Goal: Task Accomplishment & Management: Manage account settings

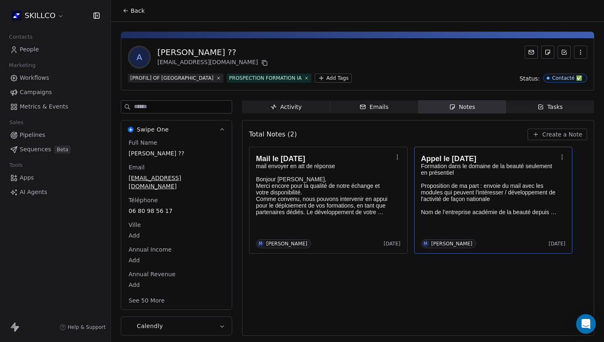
click at [468, 213] on p "Nom de l’entreprise académie de la beauté depuis 2017" at bounding box center [489, 212] width 136 height 7
click at [507, 232] on div "**********" at bounding box center [302, 171] width 604 height 206
click at [451, 276] on div "Total Notes (2) Create a Note Mail le 16/09/25 mail envoyer en att de réponse B…" at bounding box center [418, 227] width 338 height 205
click at [285, 220] on div "Mail le 16/09/25 mail envoyer en att de réponse Bonjour Alexandra, Merci encore…" at bounding box center [328, 200] width 145 height 96
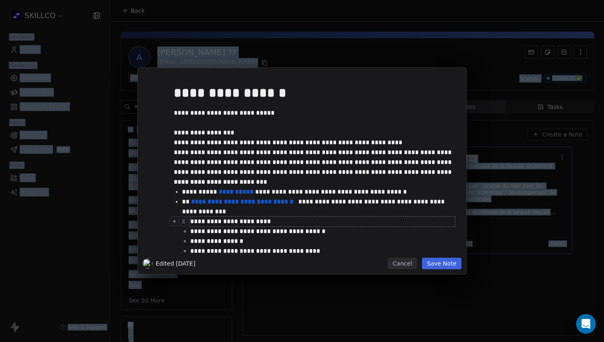
scroll to position [14, 0]
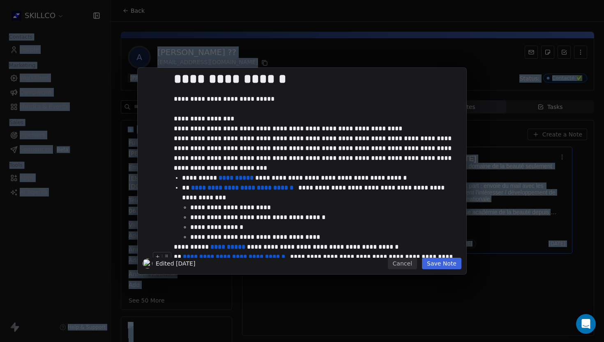
click at [432, 266] on button "Save Note" at bounding box center [441, 262] width 39 height 11
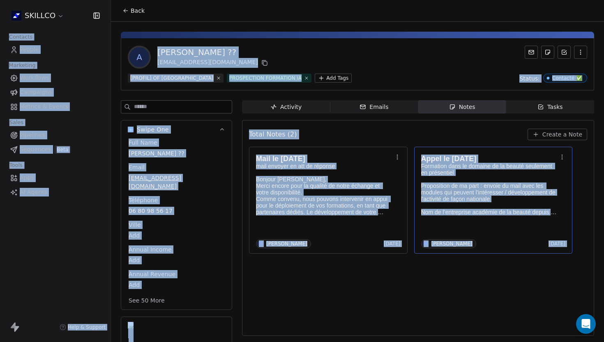
click at [126, 12] on icon at bounding box center [125, 10] width 7 height 7
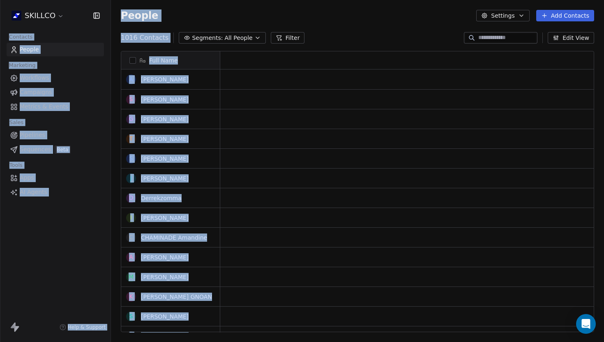
scroll to position [301, 493]
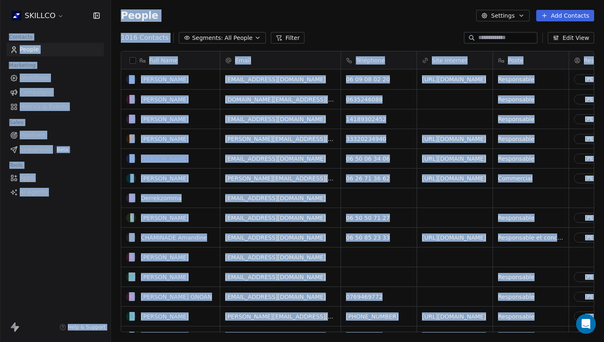
click at [158, 156] on link "[PERSON_NAME]" at bounding box center [165, 158] width 48 height 7
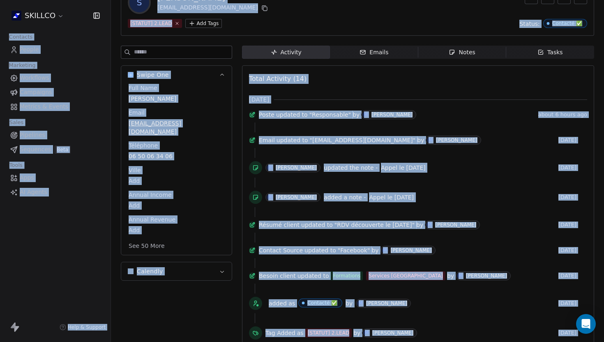
scroll to position [56, 0]
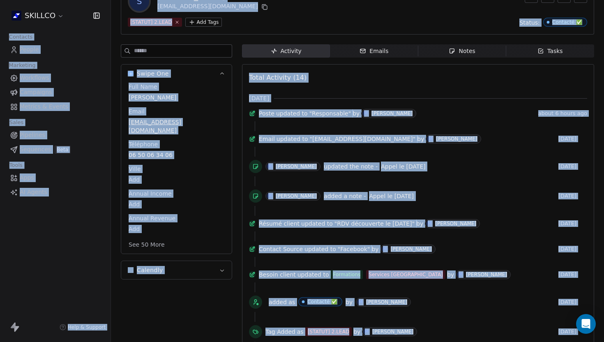
click at [440, 55] on span "Notes Notes" at bounding box center [462, 50] width 88 height 13
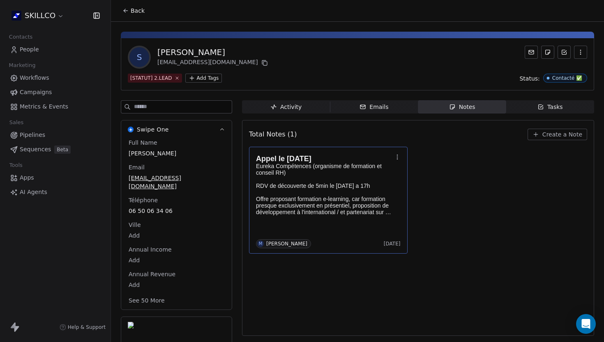
click at [324, 214] on p "Offre proposant formation e-learning, car formation presque exclusivement en pr…" at bounding box center [324, 205] width 136 height 20
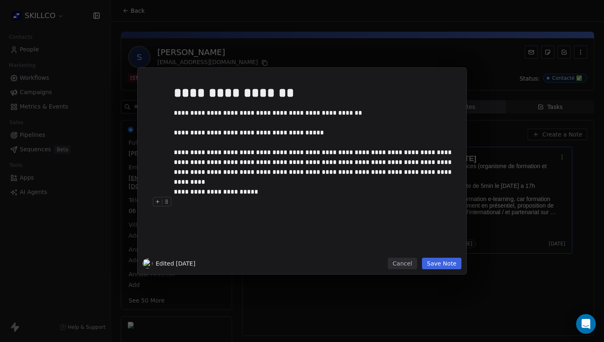
click at [437, 266] on button "Save Note" at bounding box center [441, 262] width 39 height 11
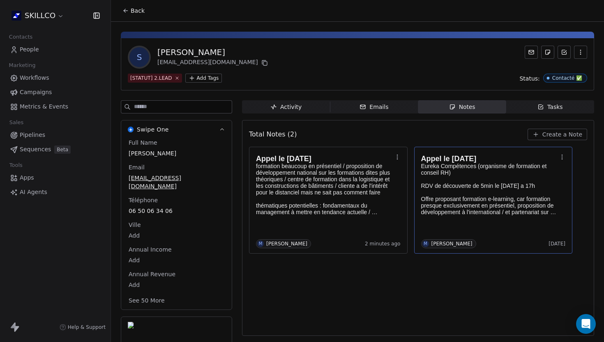
click at [357, 300] on div "Total Notes (2) Create a Note Appel le 24/09/25 formation beaucoup en présentie…" at bounding box center [418, 227] width 338 height 205
click at [128, 12] on icon at bounding box center [125, 10] width 7 height 7
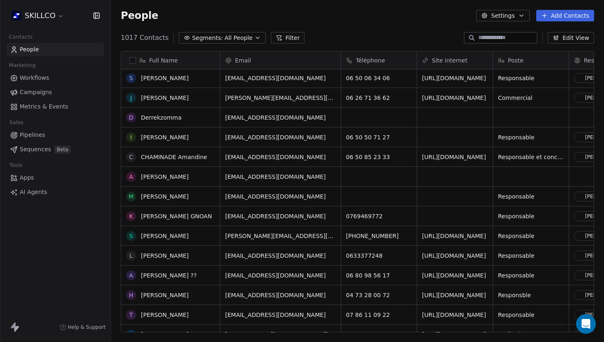
scroll to position [104, 0]
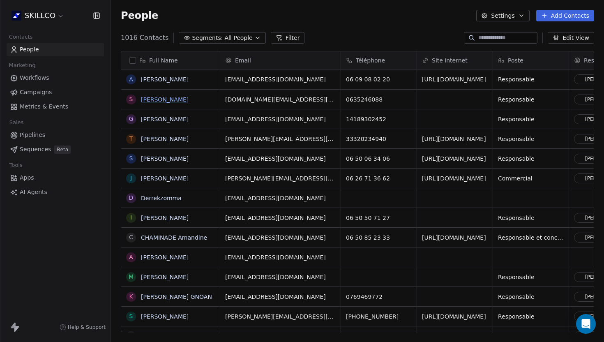
scroll to position [301, 493]
click at [158, 158] on link "[PERSON_NAME]" at bounding box center [165, 158] width 48 height 7
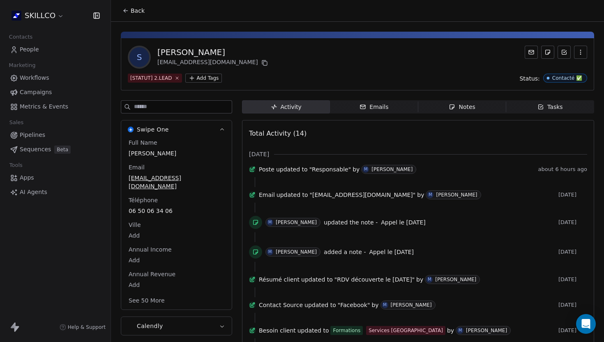
click at [358, 115] on div "Activity Activity Emails Emails Notes Notes Tasks Tasks Total Activity (14) [DA…" at bounding box center [418, 319] width 352 height 438
click at [377, 106] on div "Emails" at bounding box center [373, 107] width 29 height 9
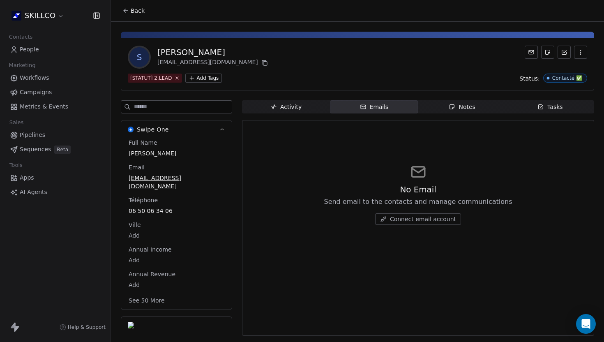
click at [441, 96] on div "S [PERSON_NAME] [EMAIL_ADDRESS][DOMAIN_NAME] [STATUT] 2.LEAD Add Tags Status: C…" at bounding box center [357, 215] width 493 height 386
click at [442, 107] on span "Notes Notes" at bounding box center [462, 106] width 88 height 13
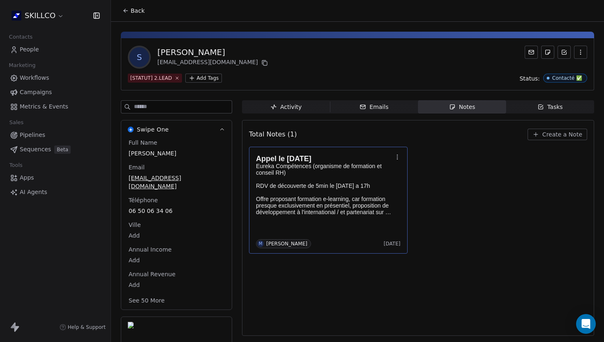
click at [282, 181] on p at bounding box center [324, 179] width 136 height 7
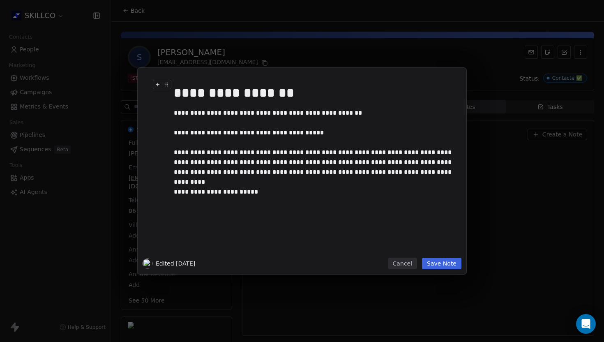
click at [145, 29] on div "**********" at bounding box center [302, 171] width 604 height 342
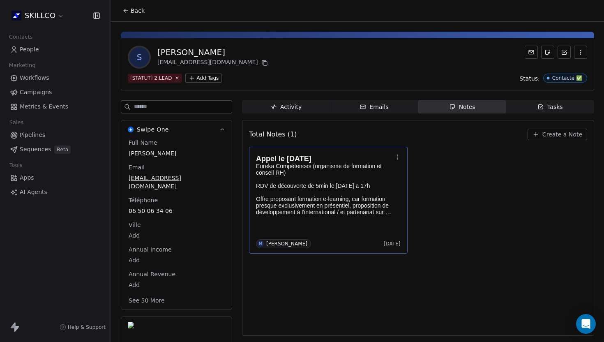
click at [136, 17] on button "Back" at bounding box center [133, 10] width 32 height 15
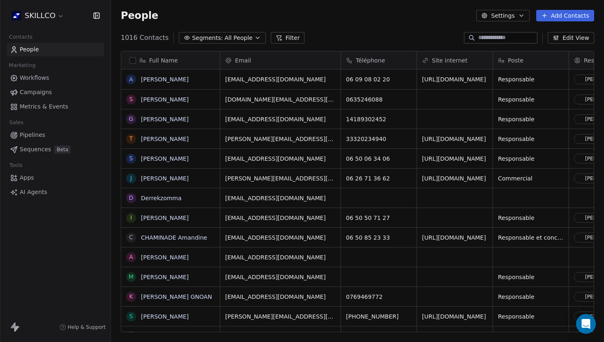
scroll to position [301, 493]
click at [450, 157] on link "[URL][DOMAIN_NAME]" at bounding box center [454, 158] width 64 height 7
click at [156, 161] on link "[PERSON_NAME]" at bounding box center [165, 158] width 48 height 7
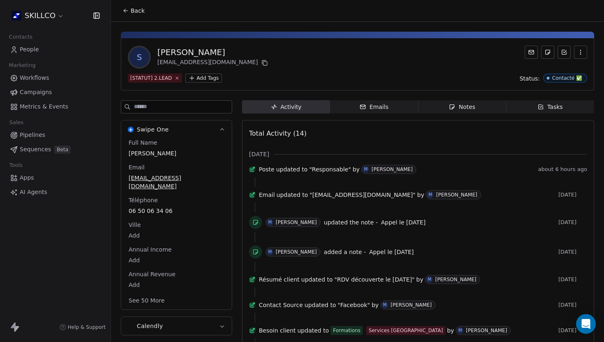
click at [447, 111] on span "Notes Notes" at bounding box center [462, 106] width 88 height 13
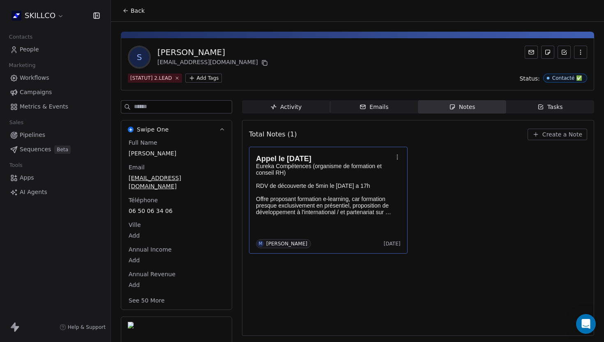
click at [336, 229] on body "SKILLCO Contacts People Marketing Workflows Campaigns Metrics & Events Sales Pi…" at bounding box center [302, 171] width 604 height 342
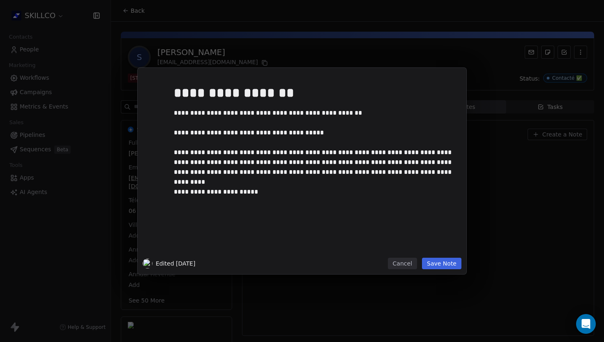
click at [299, 319] on div "**********" at bounding box center [302, 171] width 604 height 342
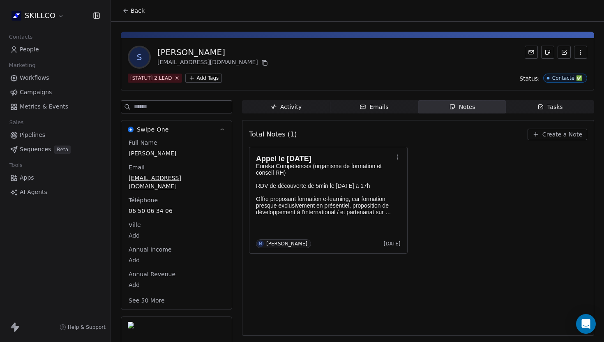
click at [297, 283] on div "Total Notes (1) Create a Note Appel le [DATE] Eureka Compétences (organisme de …" at bounding box center [418, 227] width 338 height 205
click at [303, 229] on div "Appel le [DATE] Eureka Compétences (organisme de formation et conseil RH) RDV d…" at bounding box center [328, 200] width 145 height 96
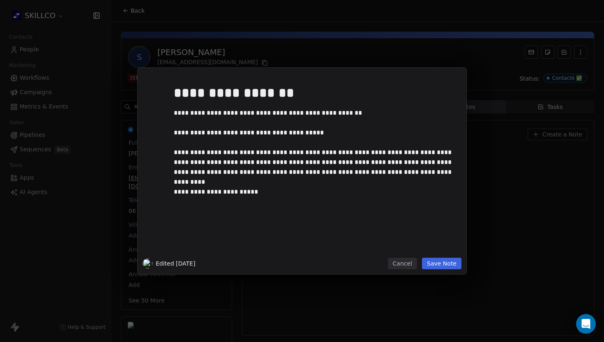
click at [437, 266] on button "Save Note" at bounding box center [441, 262] width 39 height 11
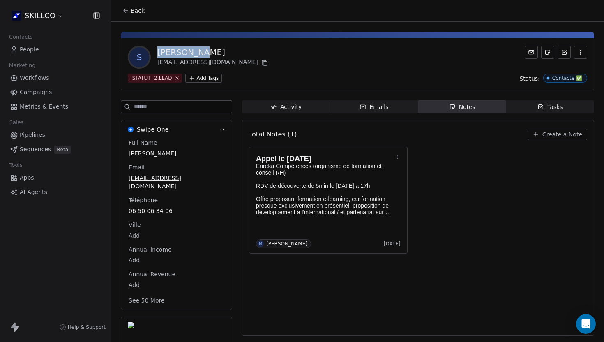
drag, startPoint x: 208, startPoint y: 57, endPoint x: 154, endPoint y: 56, distance: 53.8
click at [154, 56] on div "S [PERSON_NAME] [EMAIL_ADDRESS][DOMAIN_NAME]" at bounding box center [199, 57] width 142 height 23
copy div "[PERSON_NAME]"
click at [214, 57] on div "[PERSON_NAME]" at bounding box center [213, 51] width 112 height 11
click at [170, 53] on div "[PERSON_NAME]" at bounding box center [213, 51] width 112 height 11
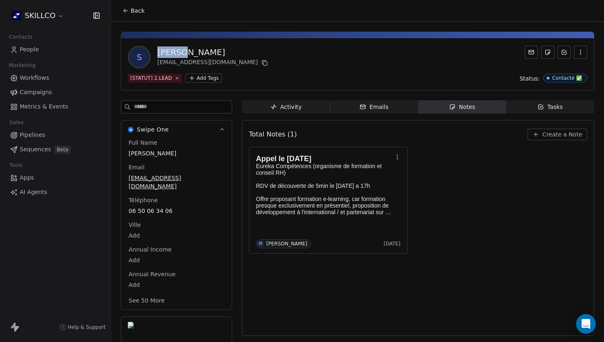
click at [170, 53] on div "[PERSON_NAME]" at bounding box center [213, 51] width 112 height 11
copy div "[PERSON_NAME]"
click at [191, 53] on div "[PERSON_NAME]" at bounding box center [213, 51] width 112 height 11
copy div "Bru"
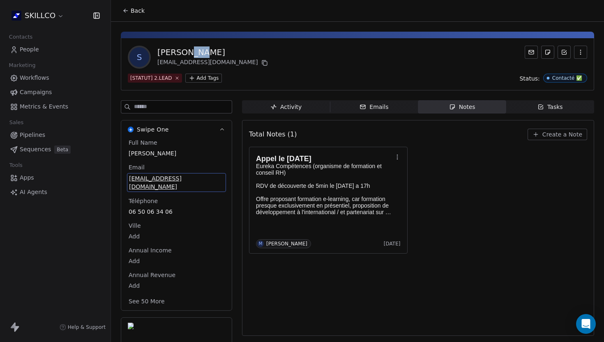
drag, startPoint x: 219, startPoint y: 179, endPoint x: 210, endPoint y: 178, distance: 9.0
click at [209, 178] on span "[EMAIL_ADDRESS][DOMAIN_NAME]" at bounding box center [176, 182] width 95 height 16
click at [217, 178] on span "[EMAIL_ADDRESS][DOMAIN_NAME]" at bounding box center [176, 182] width 95 height 16
click at [218, 178] on span "[EMAIL_ADDRESS][DOMAIN_NAME]" at bounding box center [176, 182] width 95 height 16
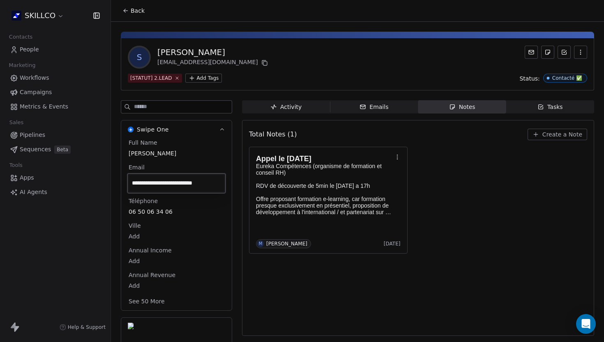
drag, startPoint x: 222, startPoint y: 185, endPoint x: 158, endPoint y: 185, distance: 63.2
click at [158, 185] on input "**********" at bounding box center [176, 183] width 95 height 16
click at [182, 212] on html "**********" at bounding box center [302, 171] width 604 height 342
click at [175, 207] on span "06 50 06 34 06" at bounding box center [177, 211] width 96 height 8
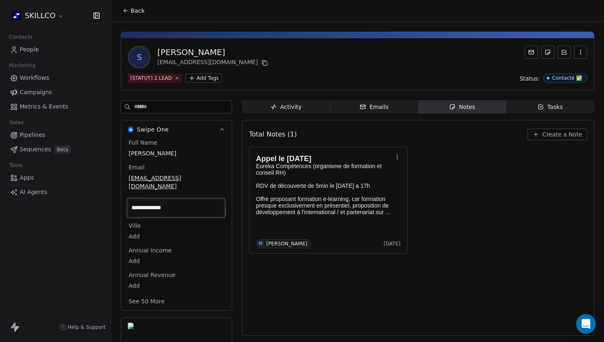
drag, startPoint x: 176, startPoint y: 207, endPoint x: 122, endPoint y: 206, distance: 53.8
click at [122, 206] on html "**********" at bounding box center [302, 171] width 604 height 342
drag, startPoint x: 172, startPoint y: 209, endPoint x: 129, endPoint y: 209, distance: 42.7
click at [129, 209] on input "**********" at bounding box center [176, 208] width 95 height 16
click at [278, 76] on html "**********" at bounding box center [302, 171] width 604 height 342
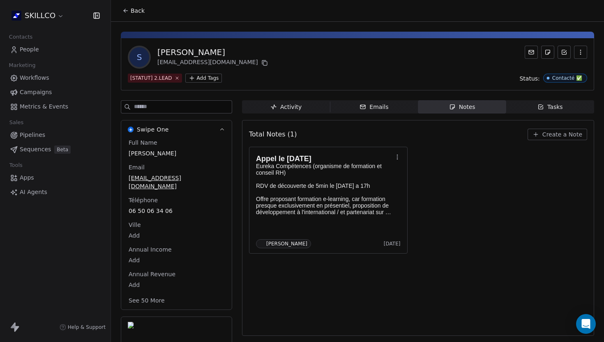
click at [273, 46] on div "S [PERSON_NAME] [EMAIL_ADDRESS][DOMAIN_NAME]" at bounding box center [357, 57] width 459 height 23
click at [552, 134] on span "Create a Note" at bounding box center [562, 134] width 40 height 8
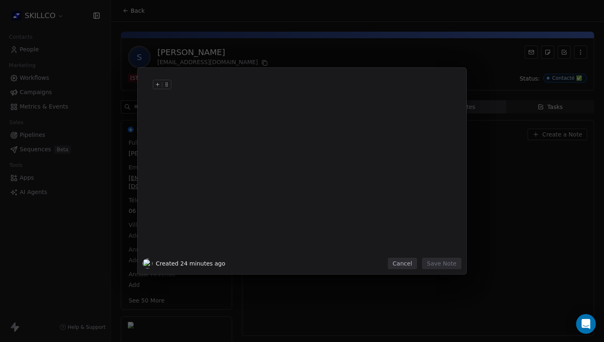
click at [176, 85] on div at bounding box center [314, 93] width 281 height 20
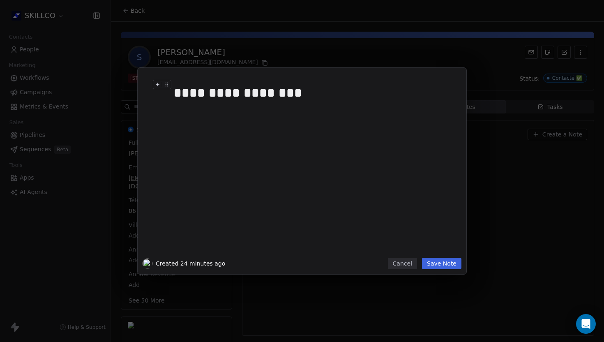
click at [248, 93] on div "**********" at bounding box center [314, 93] width 281 height 20
click at [292, 94] on div "**********" at bounding box center [314, 93] width 281 height 20
click at [186, 113] on div at bounding box center [314, 113] width 281 height 10
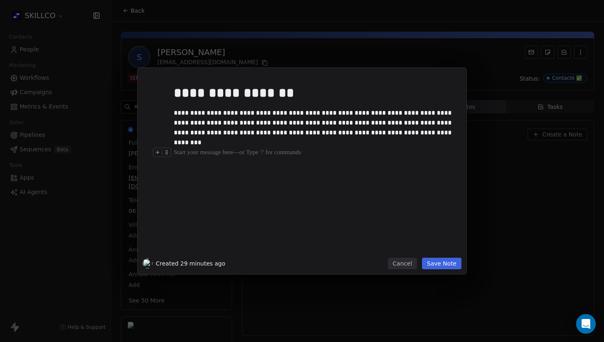
click at [174, 156] on div at bounding box center [314, 152] width 281 height 10
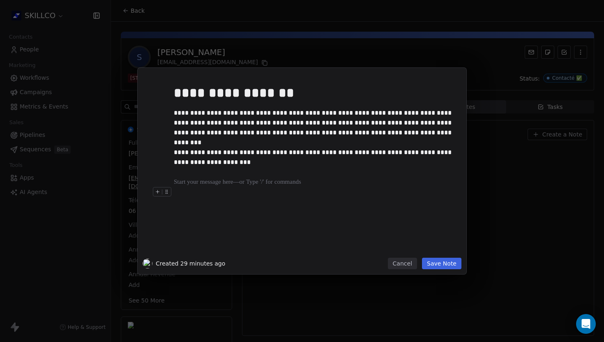
click at [436, 268] on button "Save Note" at bounding box center [441, 262] width 39 height 11
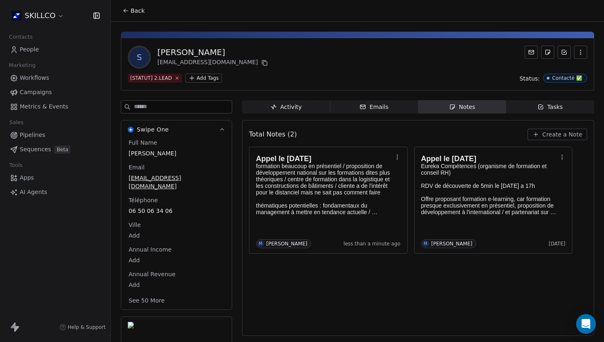
click at [128, 10] on icon at bounding box center [125, 10] width 7 height 7
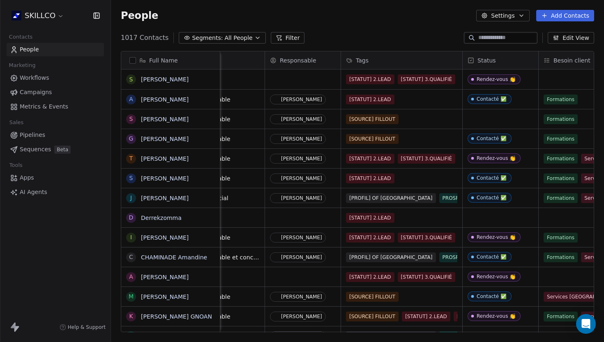
scroll to position [0, 321]
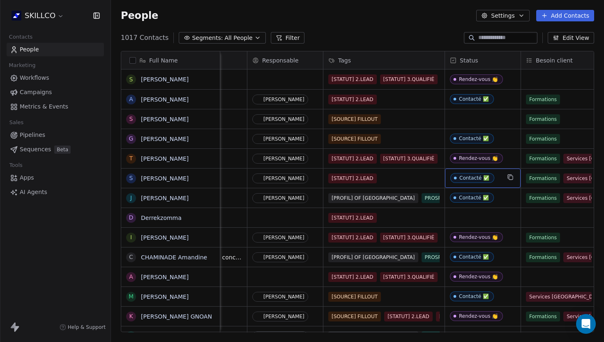
click at [491, 183] on div "Contacté ✅" at bounding box center [483, 177] width 76 height 19
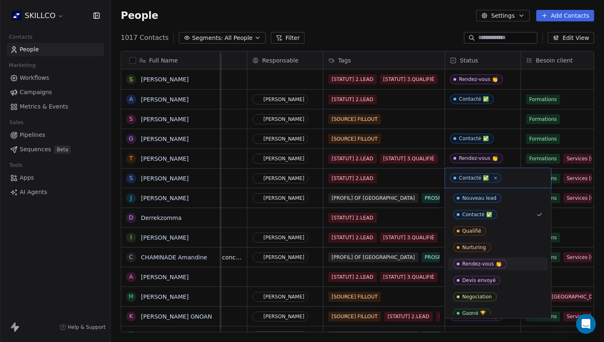
click at [476, 264] on div "Rendez-vous 👏" at bounding box center [481, 264] width 39 height 6
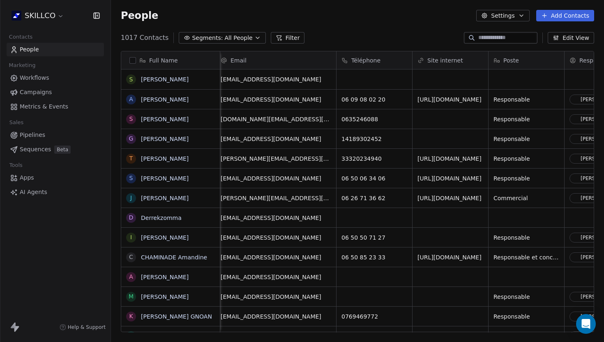
scroll to position [0, 0]
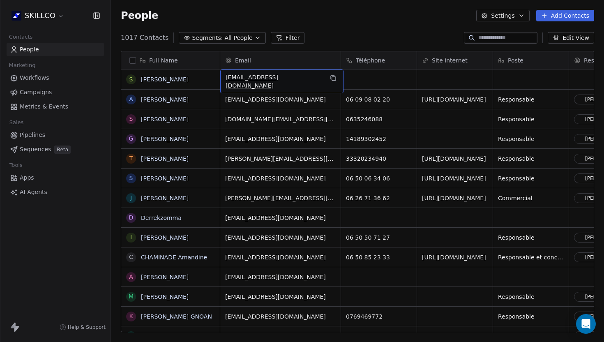
drag, startPoint x: 318, startPoint y: 80, endPoint x: 230, endPoint y: 80, distance: 87.5
click at [325, 75] on div "[EMAIL_ADDRESS][DOMAIN_NAME]" at bounding box center [281, 81] width 123 height 24
click at [331, 76] on icon "grid" at bounding box center [333, 78] width 4 height 4
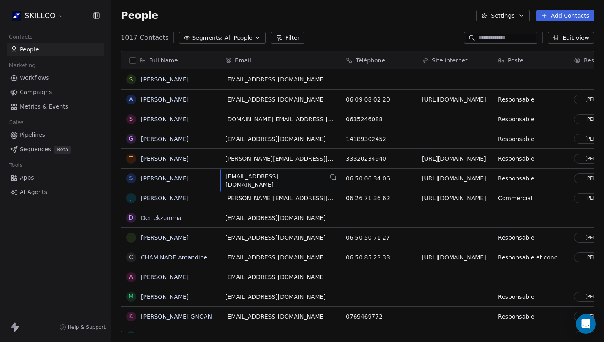
click at [285, 179] on span "[EMAIL_ADDRESS][DOMAIN_NAME]" at bounding box center [274, 180] width 98 height 16
type input "*"
type input "**********"
click at [165, 80] on html "SKILLCO Contacts People Marketing Workflows Campaigns Metrics & Events Sales Pi…" at bounding box center [302, 171] width 604 height 342
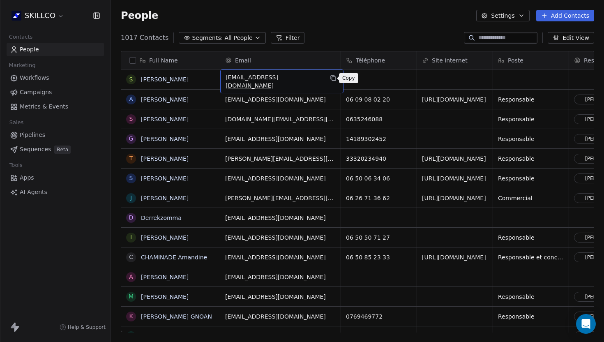
click at [331, 78] on icon "grid" at bounding box center [333, 78] width 7 height 7
click at [159, 80] on link "[PERSON_NAME]" at bounding box center [165, 79] width 48 height 7
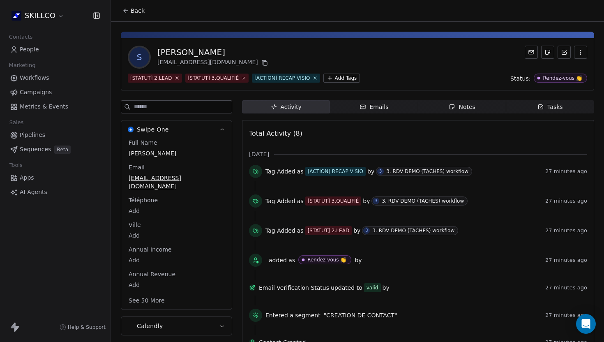
click at [579, 53] on icon "button" at bounding box center [580, 52] width 7 height 7
click at [565, 68] on div "Delete" at bounding box center [568, 70] width 55 height 13
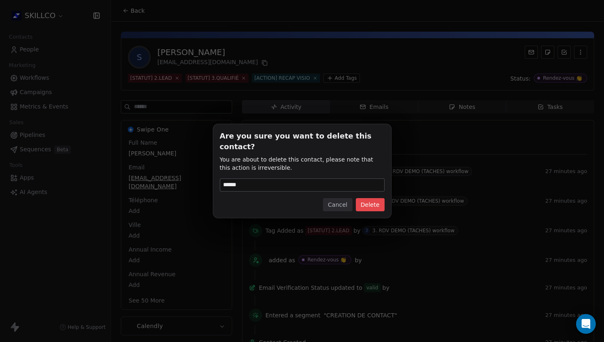
type input "******"
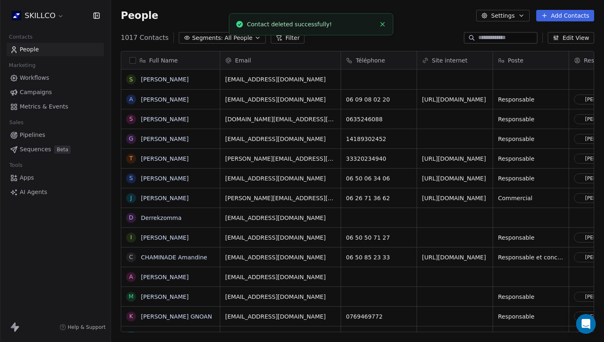
scroll to position [301, 493]
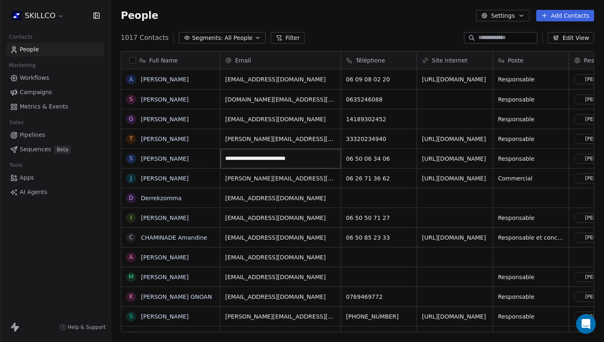
drag, startPoint x: 315, startPoint y: 159, endPoint x: 224, endPoint y: 161, distance: 90.8
click at [224, 161] on input "**********" at bounding box center [280, 158] width 117 height 16
click at [242, 159] on input "email" at bounding box center [280, 158] width 117 height 16
paste input "**********"
type input "**********"
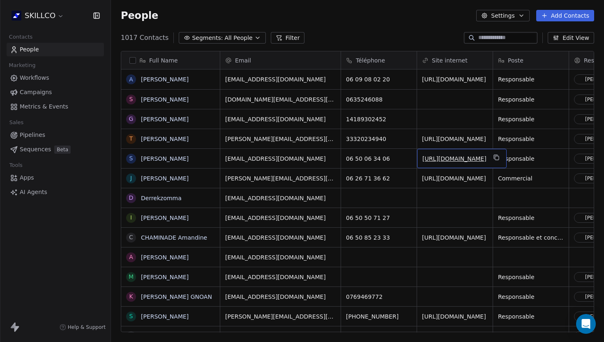
click at [438, 159] on link "[URL][DOMAIN_NAME]" at bounding box center [454, 158] width 64 height 7
click at [395, 201] on html "SKILLCO Contacts People Marketing Workflows Campaigns Metrics & Events Sales Pi…" at bounding box center [302, 171] width 604 height 342
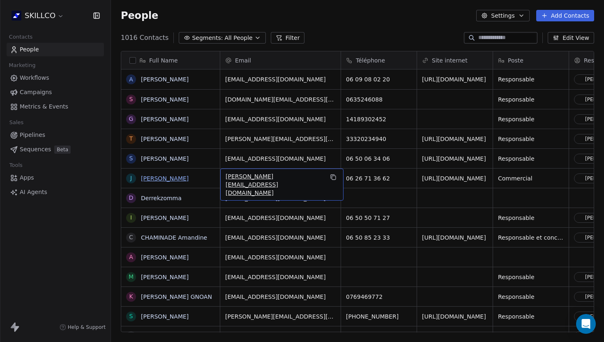
click at [156, 179] on link "[PERSON_NAME]" at bounding box center [165, 178] width 48 height 7
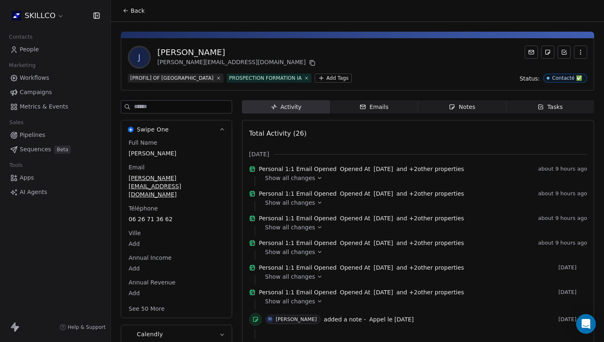
click at [462, 104] on div "Notes" at bounding box center [461, 107] width 26 height 9
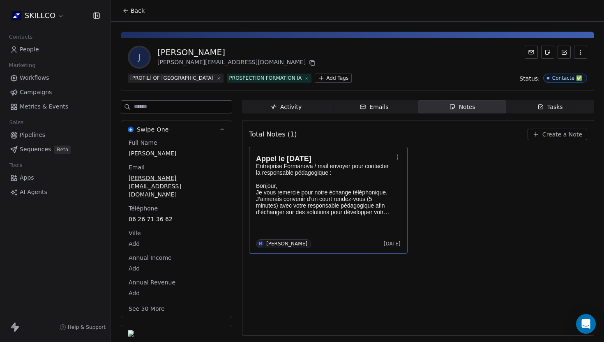
click at [338, 226] on div "Appel le [DATE] Entreprise Formanova / mail envoyer pour contacter la responsab…" at bounding box center [328, 200] width 145 height 96
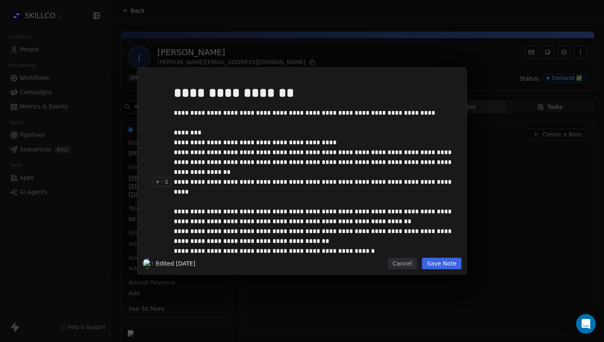
scroll to position [13, 0]
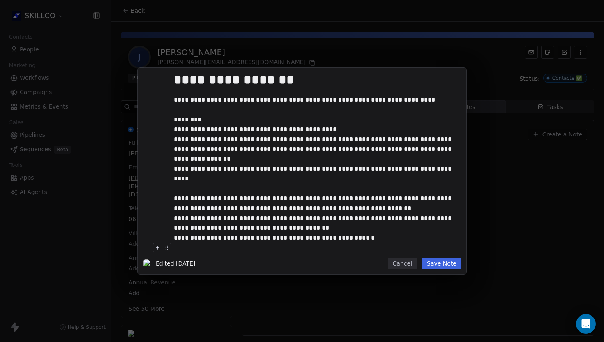
click at [439, 265] on button "Save Note" at bounding box center [441, 262] width 39 height 11
